Goal: Obtain resource: Download file/media

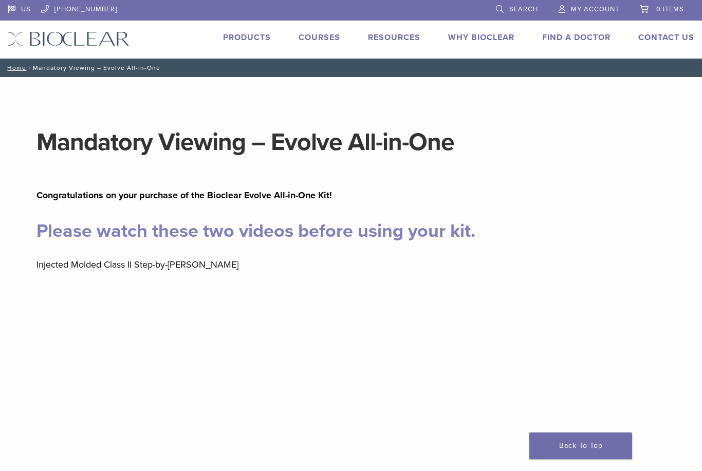
click at [330, 35] on link "Courses" at bounding box center [320, 37] width 42 height 10
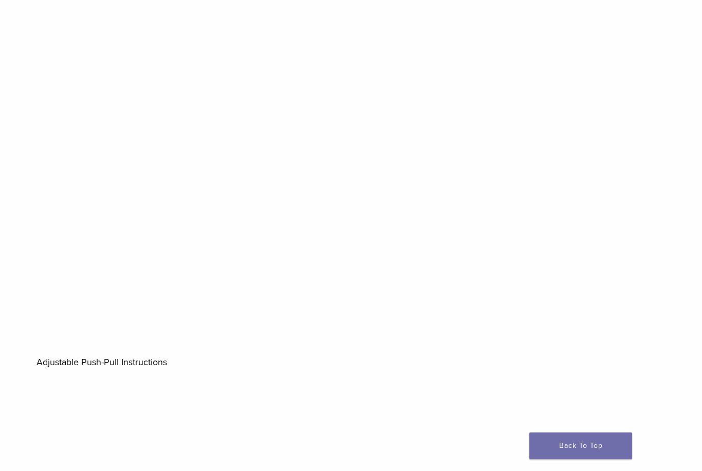
scroll to position [313, 0]
click at [686, 174] on div "Mandatory Viewing – Evolve All-in-One Section builder not enabled for post $pos…" at bounding box center [351, 371] width 702 height 1213
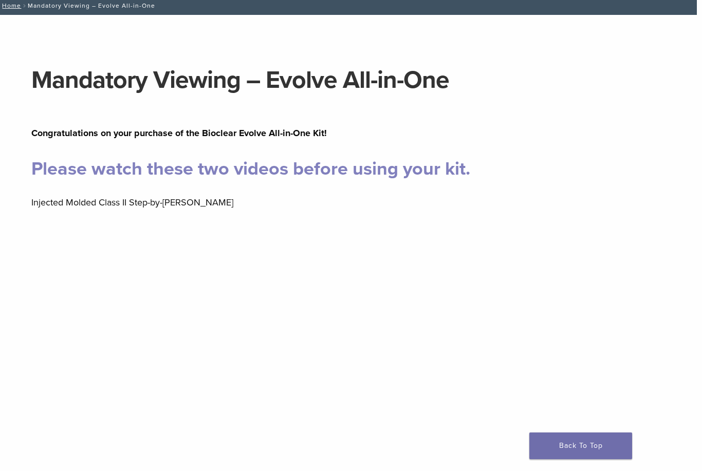
scroll to position [0, 5]
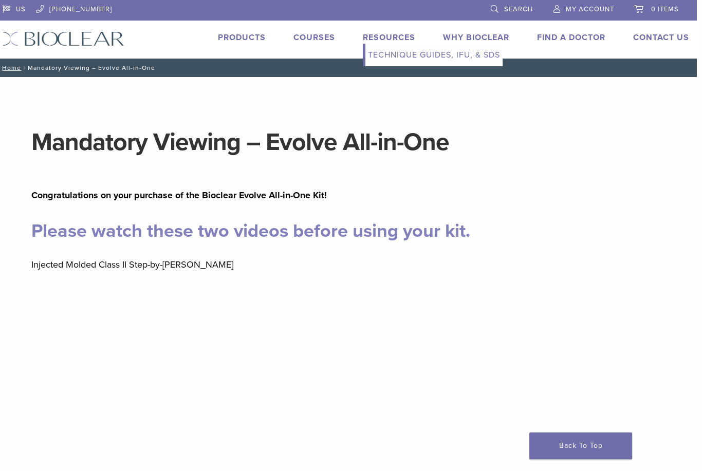
click at [440, 52] on link "Technique Guides, IFU, & SDS" at bounding box center [434, 55] width 137 height 23
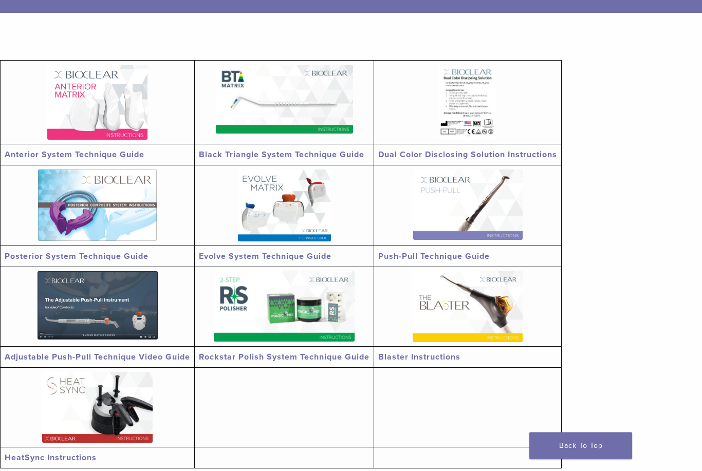
scroll to position [173, 0]
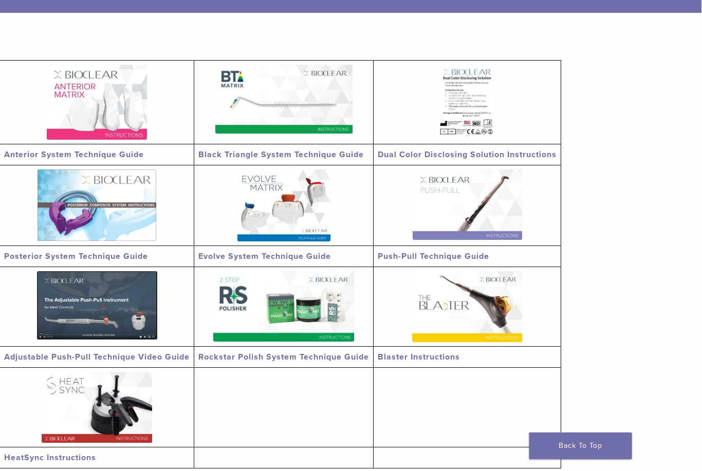
click at [126, 113] on img at bounding box center [97, 102] width 100 height 75
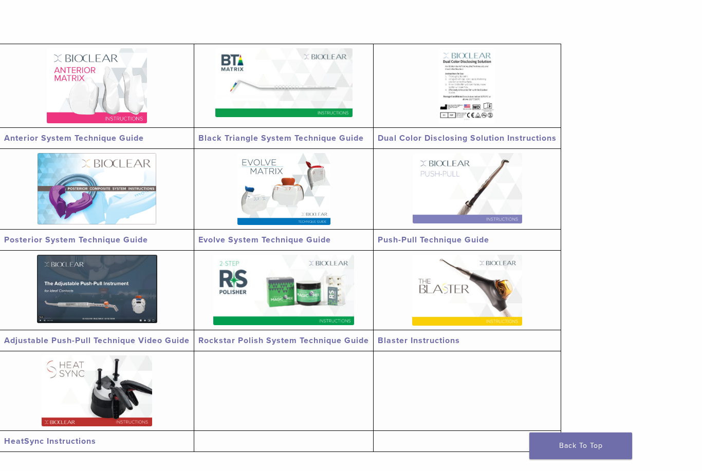
click at [266, 123] on td at bounding box center [283, 86] width 179 height 84
click at [238, 134] on link "Black Triangle System Technique Guide" at bounding box center [281, 138] width 166 height 10
click at [403, 131] on td "Dual Color Disclosing Solution Instructions" at bounding box center [468, 138] width 188 height 21
click at [402, 139] on link "Dual Color Disclosing Solution Instructions" at bounding box center [467, 138] width 179 height 10
